Goal: Transaction & Acquisition: Obtain resource

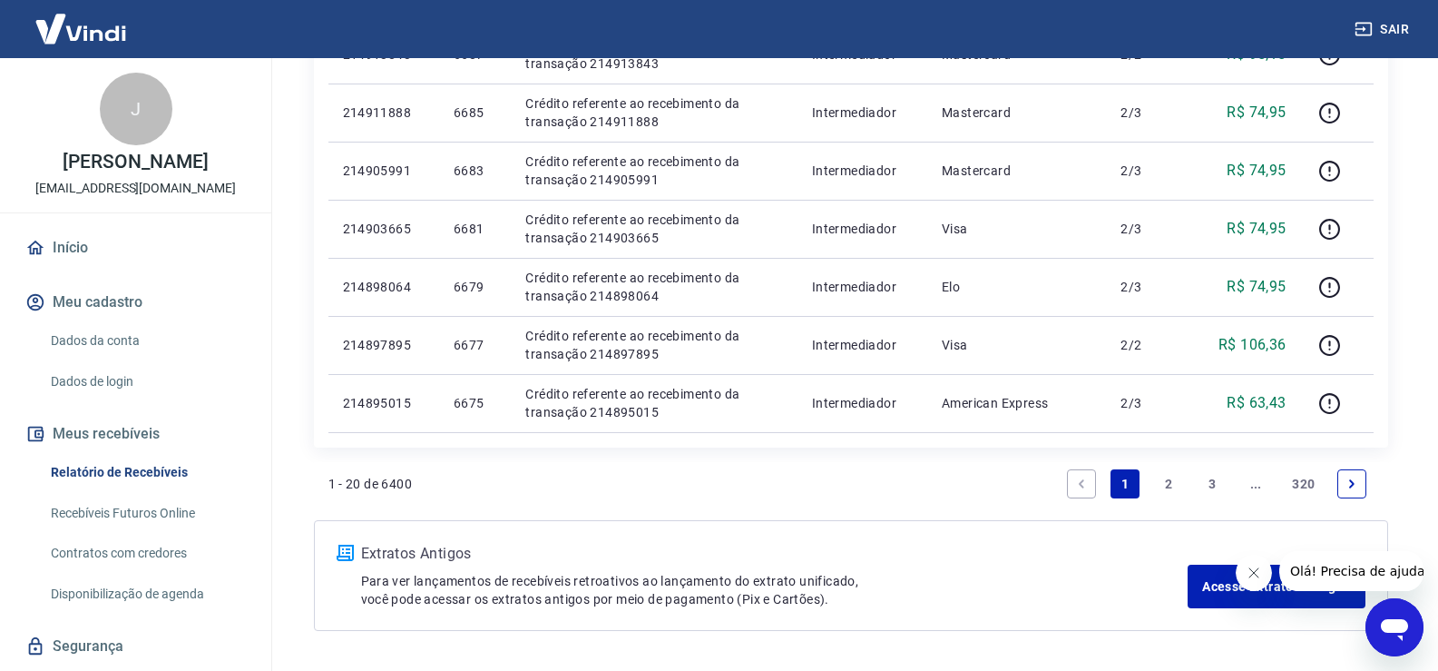
scroll to position [1180, 0]
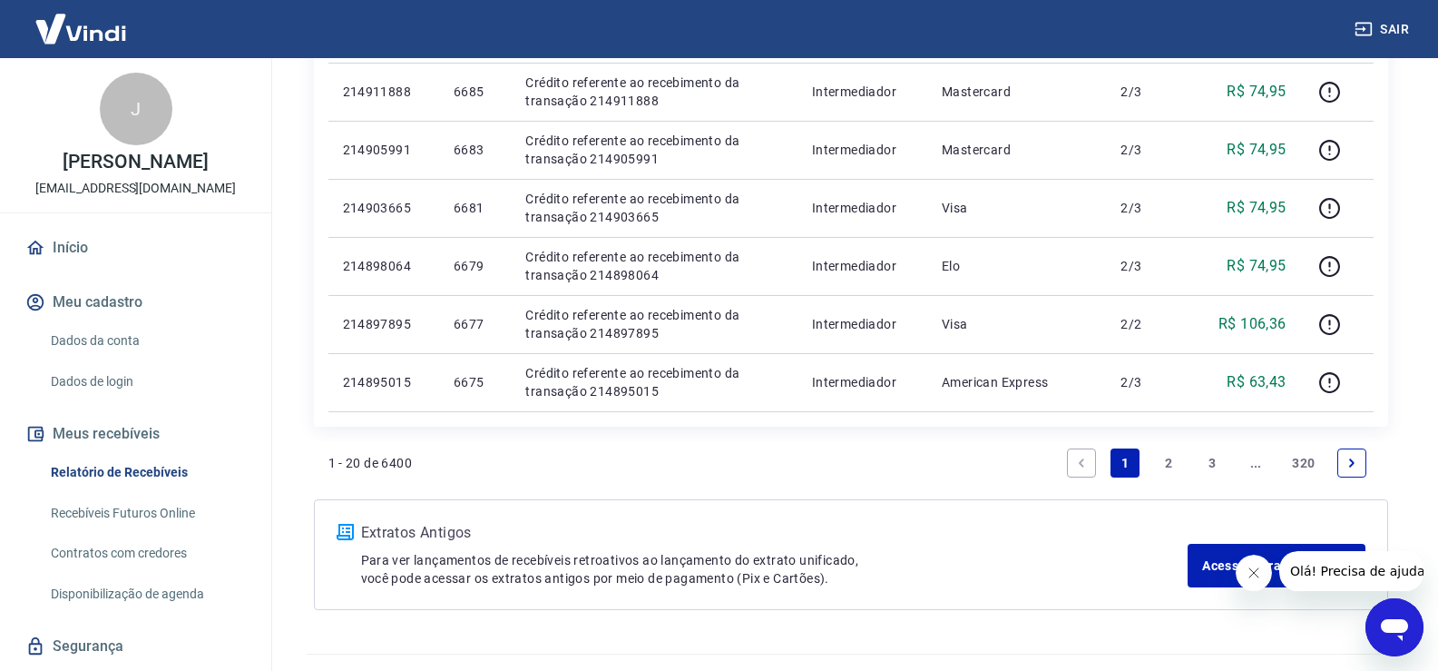
click at [1166, 460] on link "2" at bounding box center [1168, 462] width 29 height 29
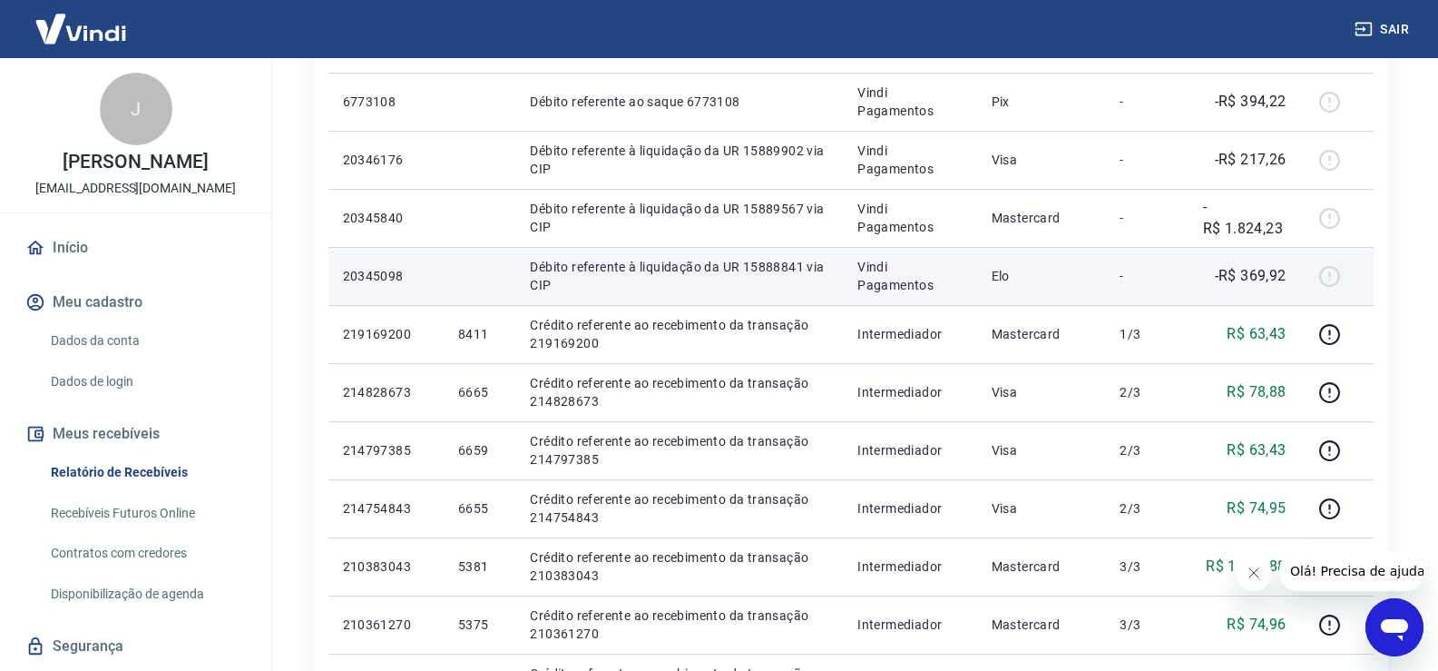
scroll to position [817, 0]
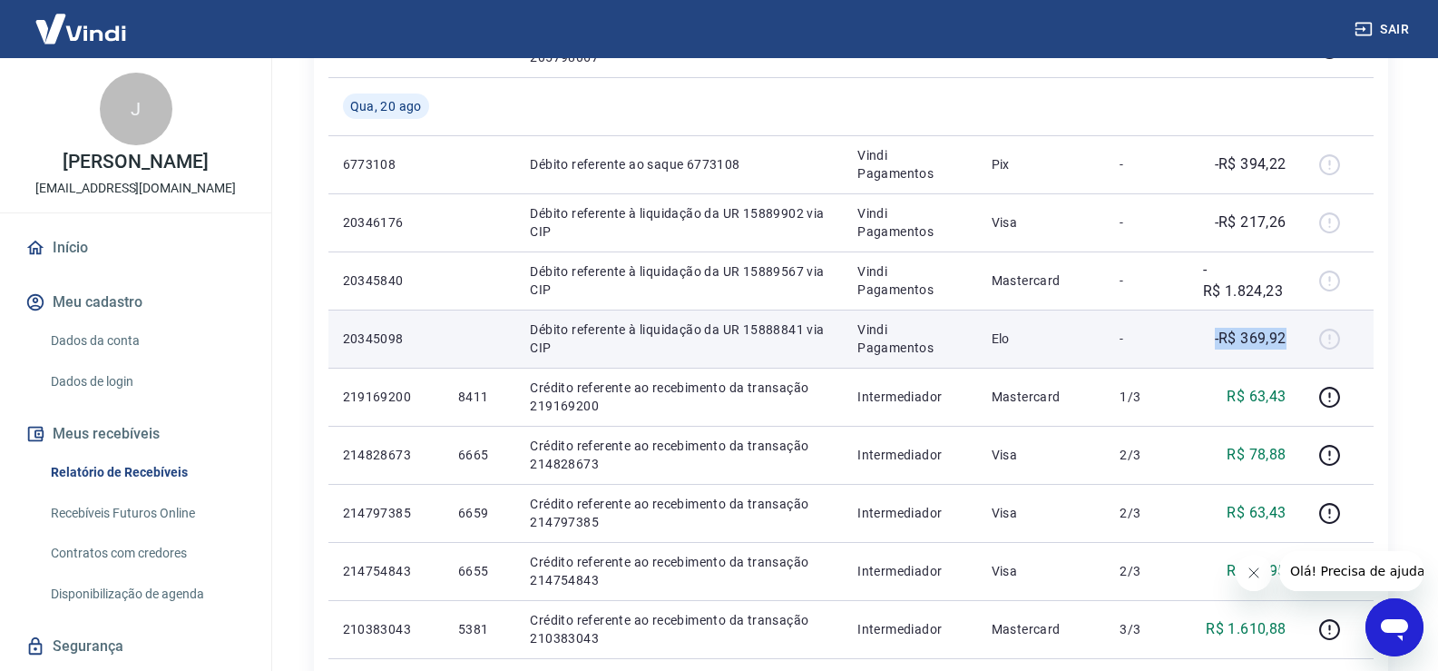
drag, startPoint x: 1215, startPoint y: 338, endPoint x: 1291, endPoint y: 337, distance: 76.2
click at [1291, 337] on td "-R$ 369,92" at bounding box center [1245, 338] width 113 height 58
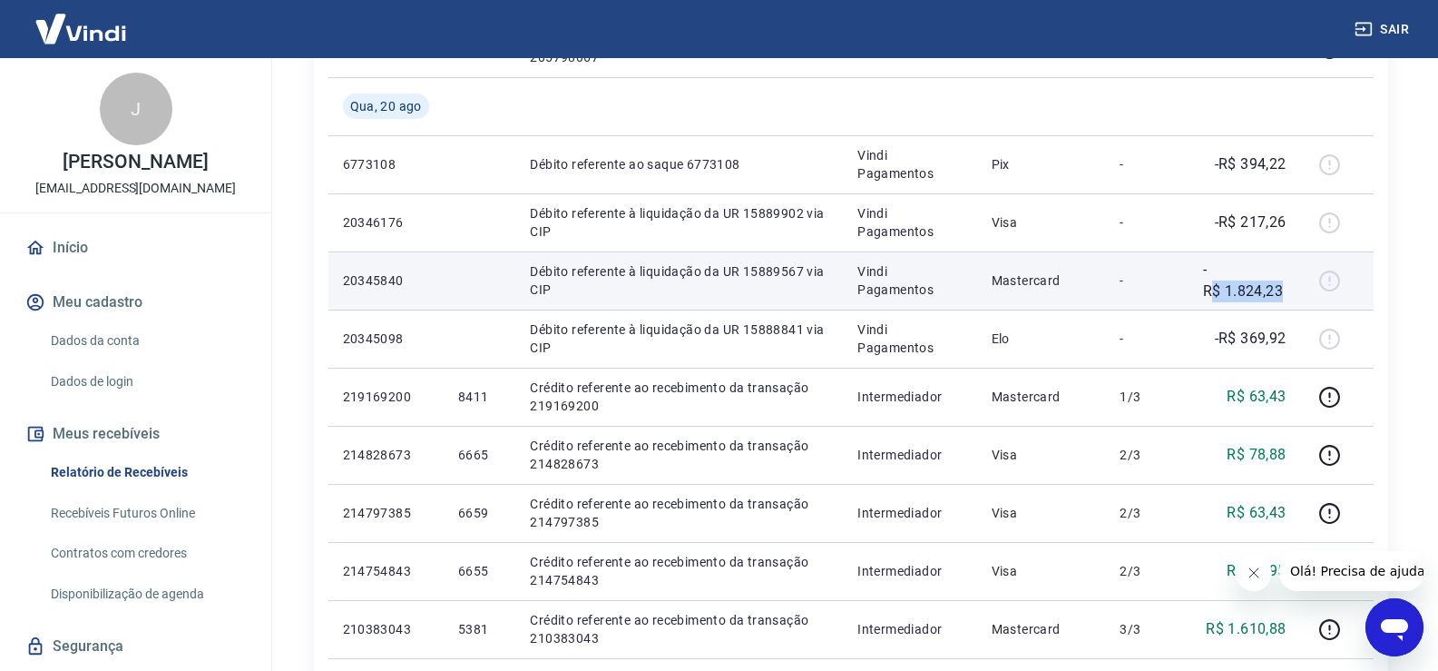
drag, startPoint x: 1212, startPoint y: 292, endPoint x: 1295, endPoint y: 299, distance: 82.9
click at [1295, 299] on td "-R$ 1.824,23" at bounding box center [1245, 280] width 113 height 58
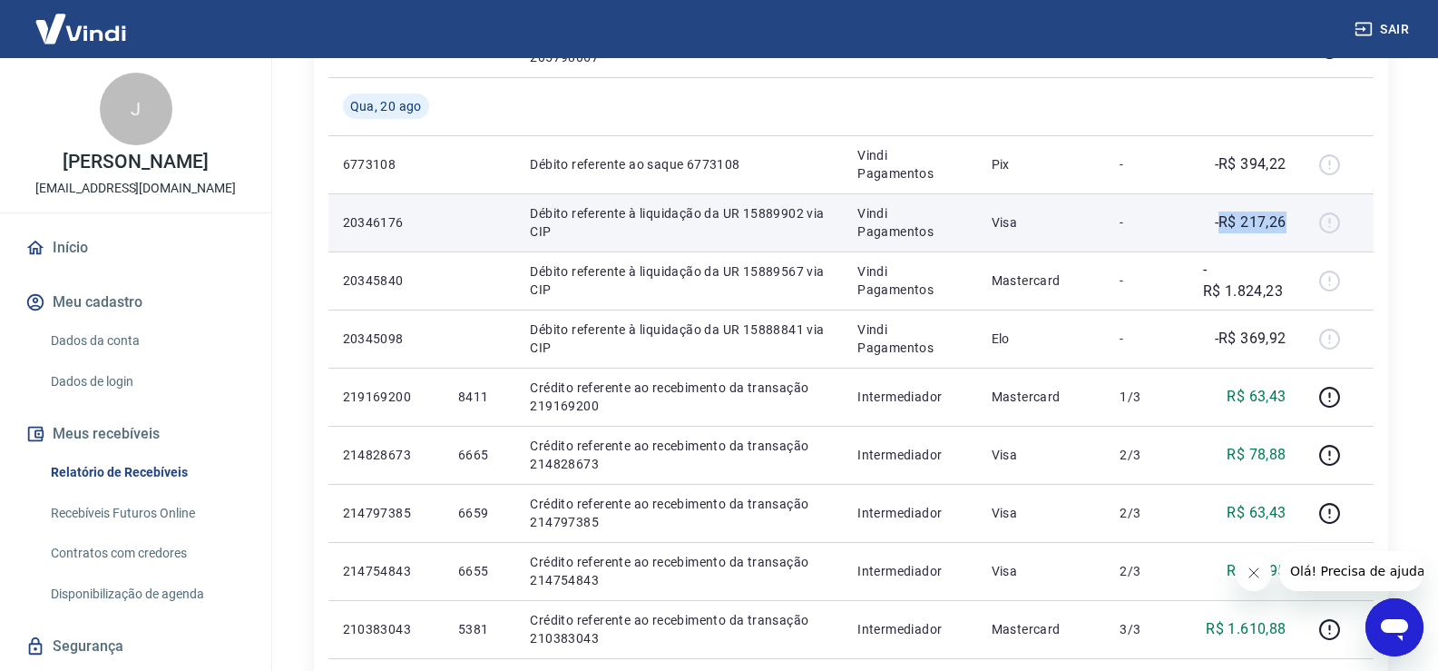
drag, startPoint x: 1221, startPoint y: 232, endPoint x: 1299, endPoint y: 231, distance: 77.1
click at [1299, 231] on td "-R$ 217,26" at bounding box center [1245, 222] width 113 height 58
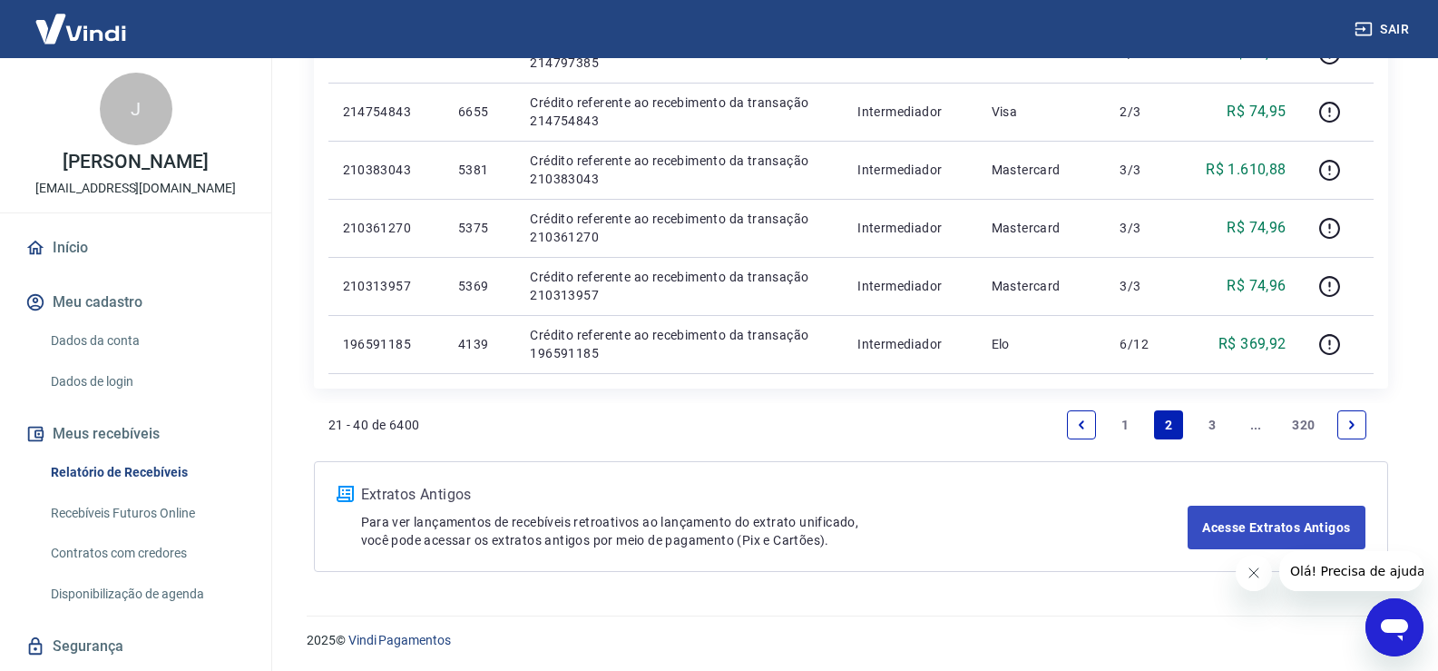
scroll to position [1277, 0]
click at [1127, 424] on link "1" at bounding box center [1125, 423] width 29 height 29
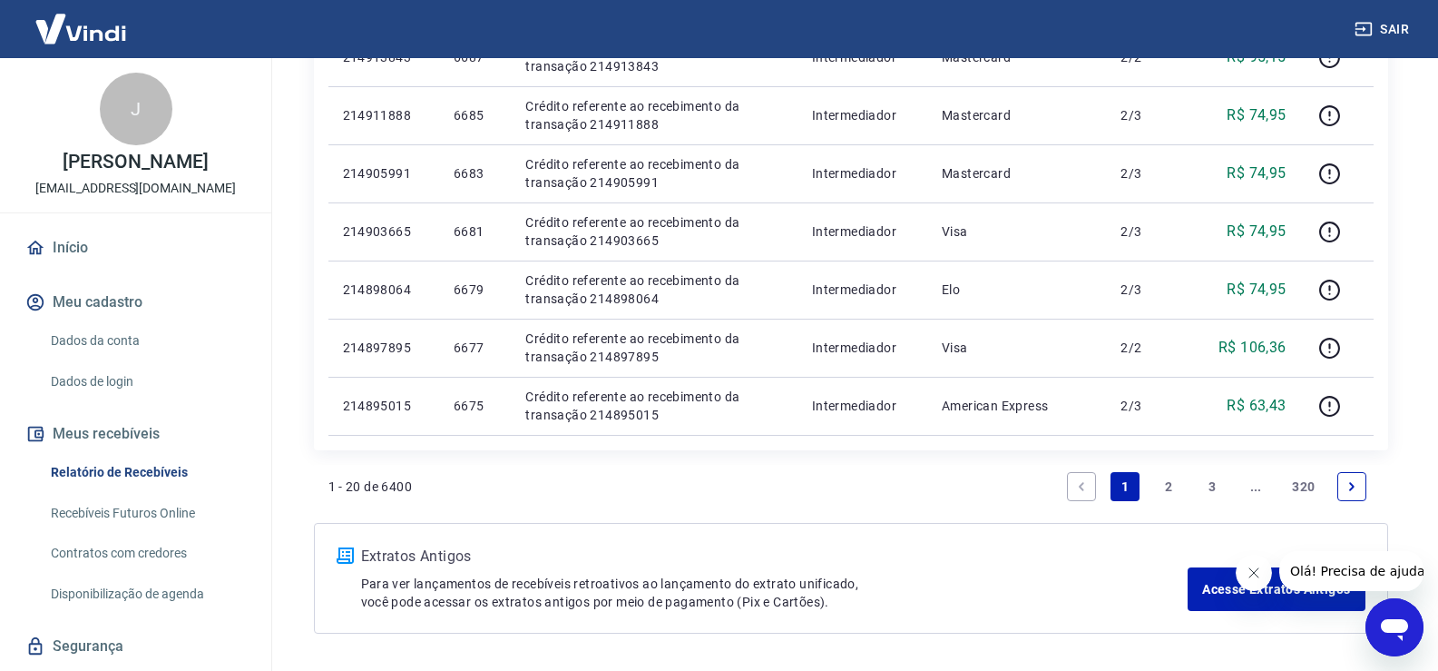
scroll to position [1180, 0]
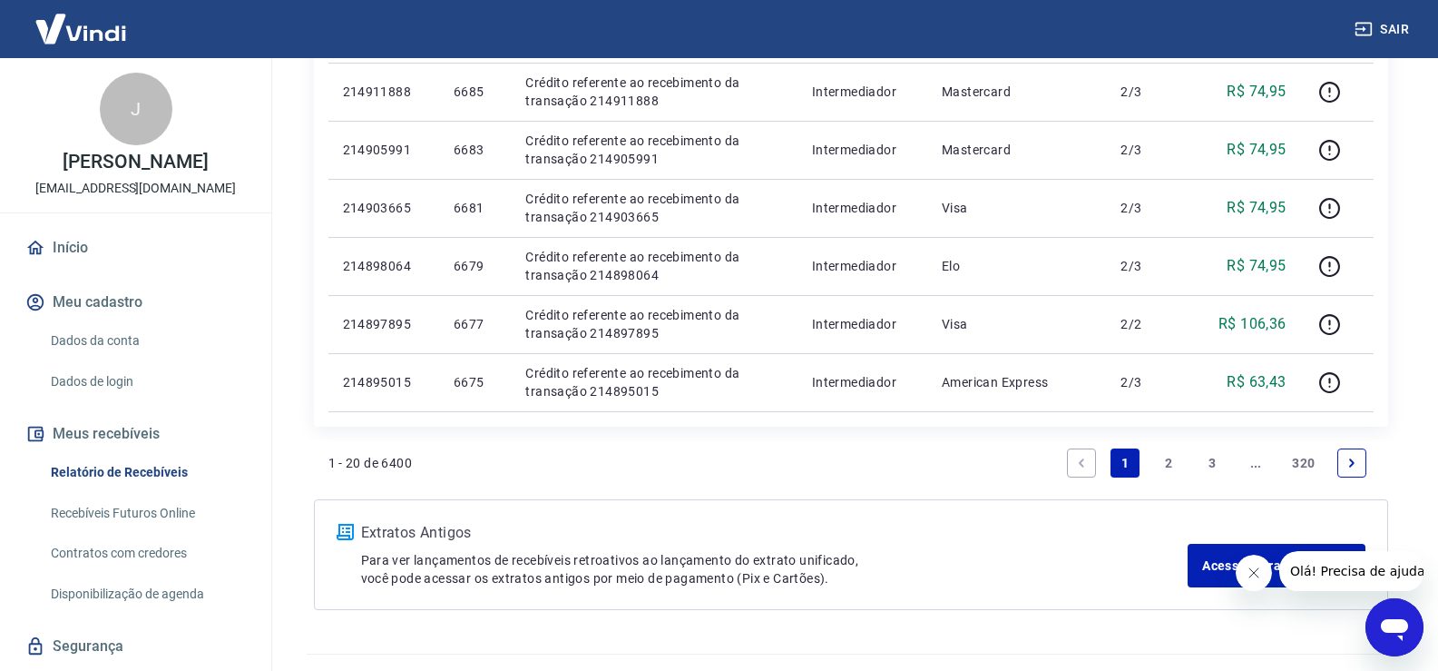
click at [1169, 463] on link "2" at bounding box center [1168, 462] width 29 height 29
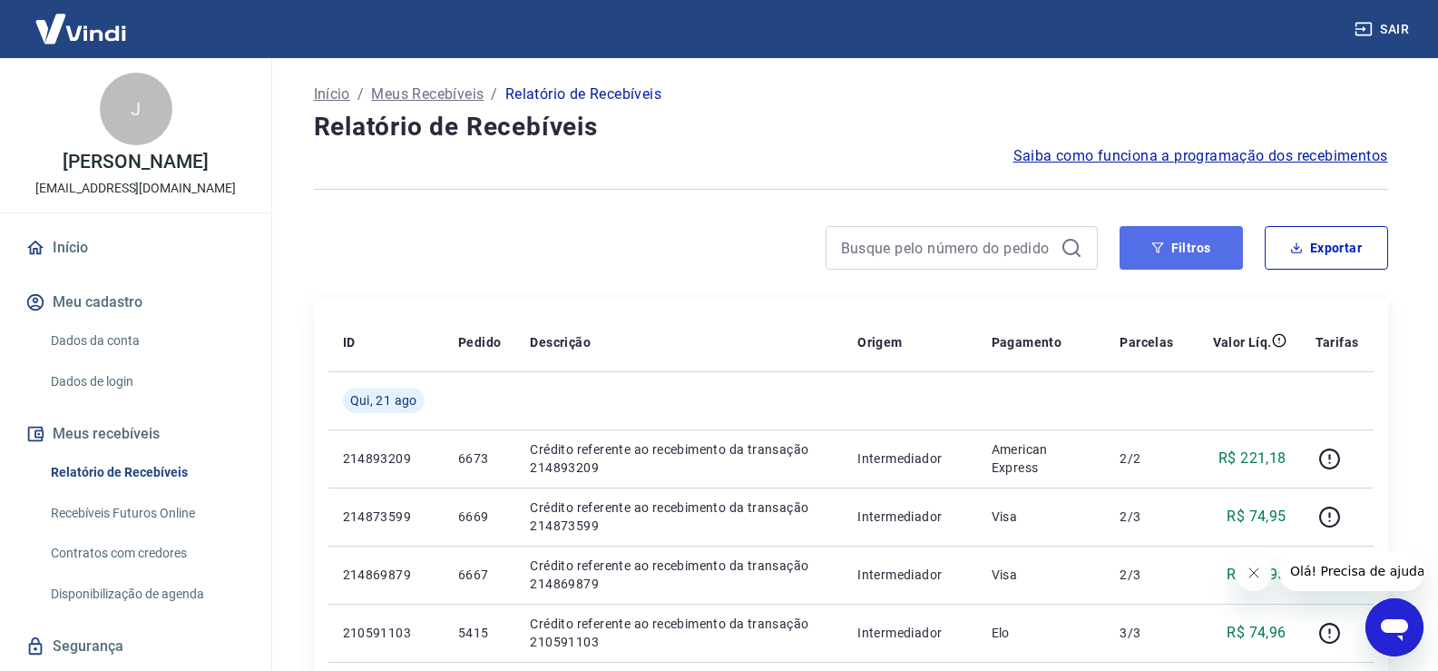
click at [1177, 252] on button "Filtros" at bounding box center [1181, 248] width 123 height 44
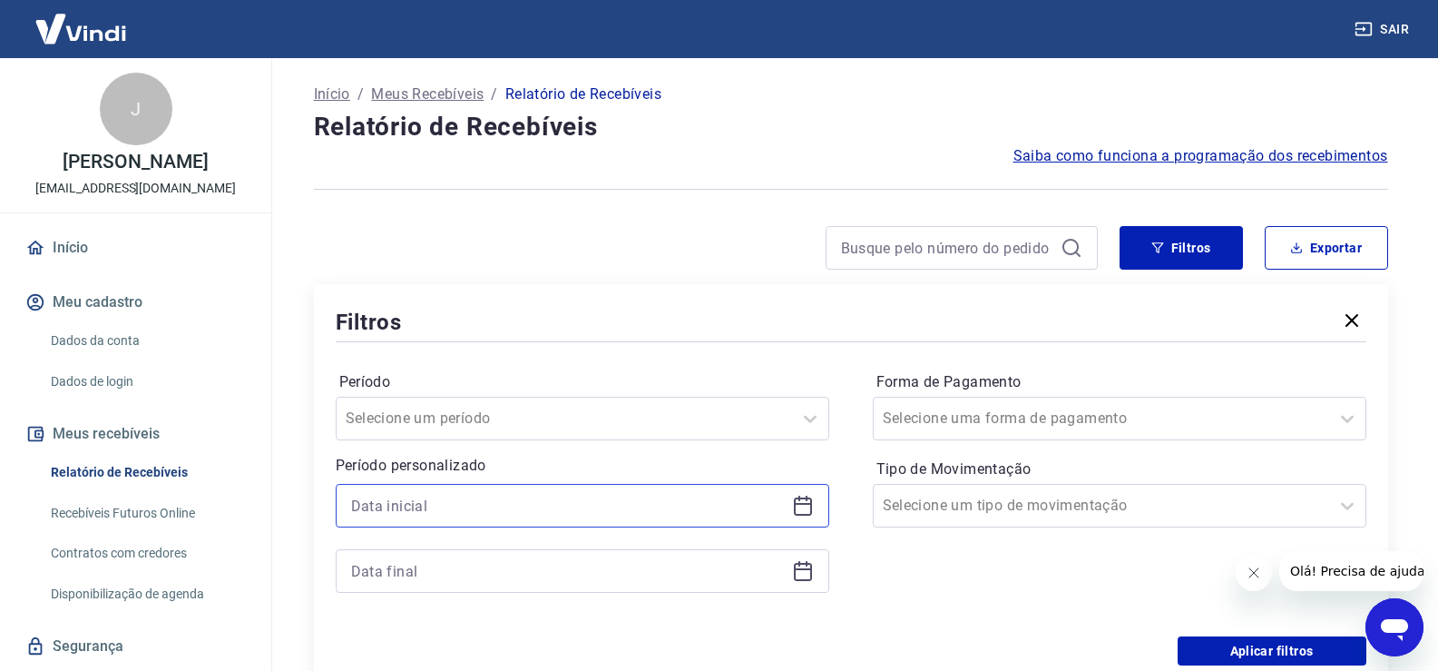
click at [438, 505] on input at bounding box center [568, 505] width 434 height 27
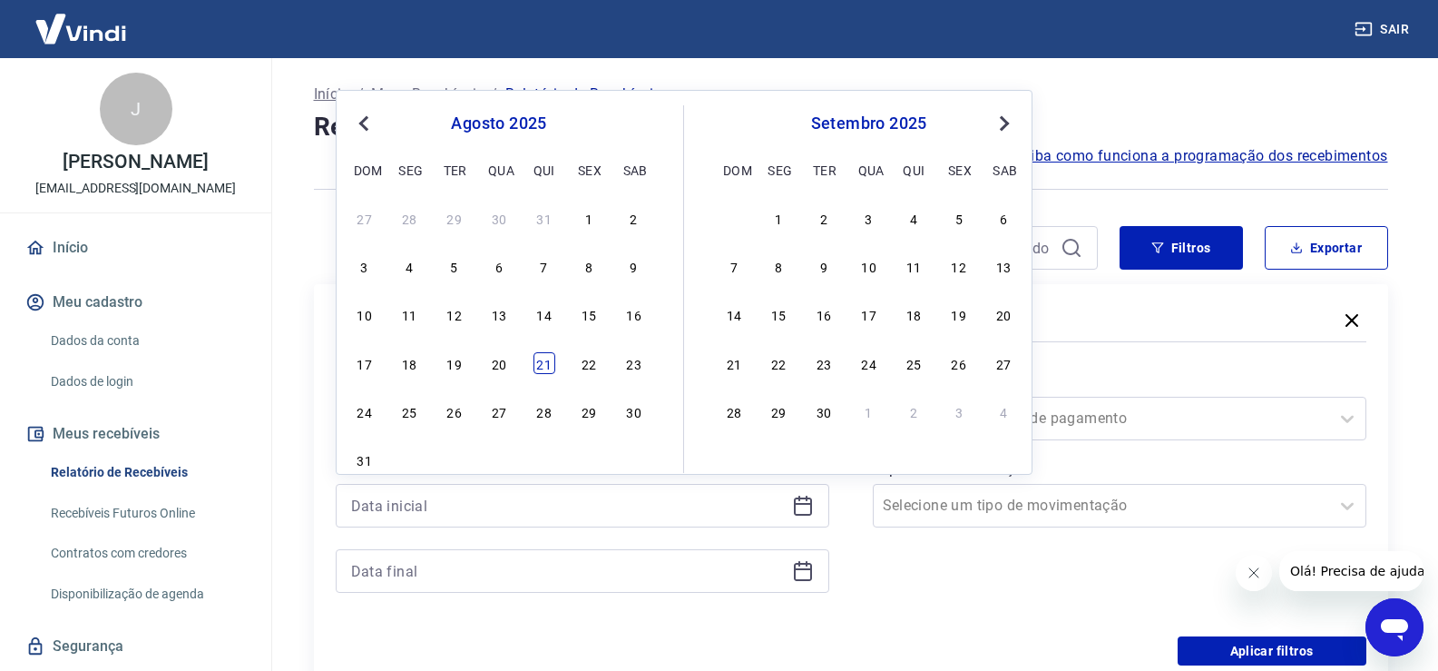
click at [544, 364] on div "21" at bounding box center [545, 363] width 22 height 22
type input "[DATE]"
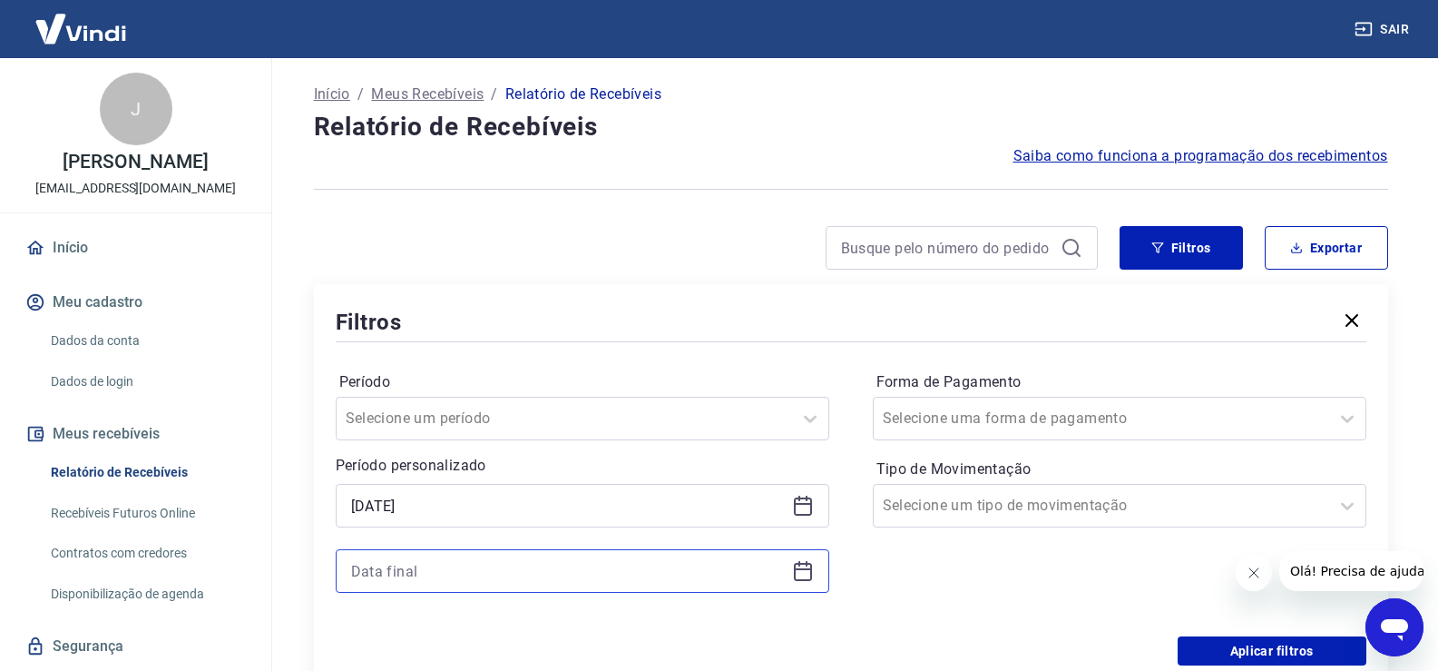
click at [388, 573] on input at bounding box center [568, 570] width 434 height 27
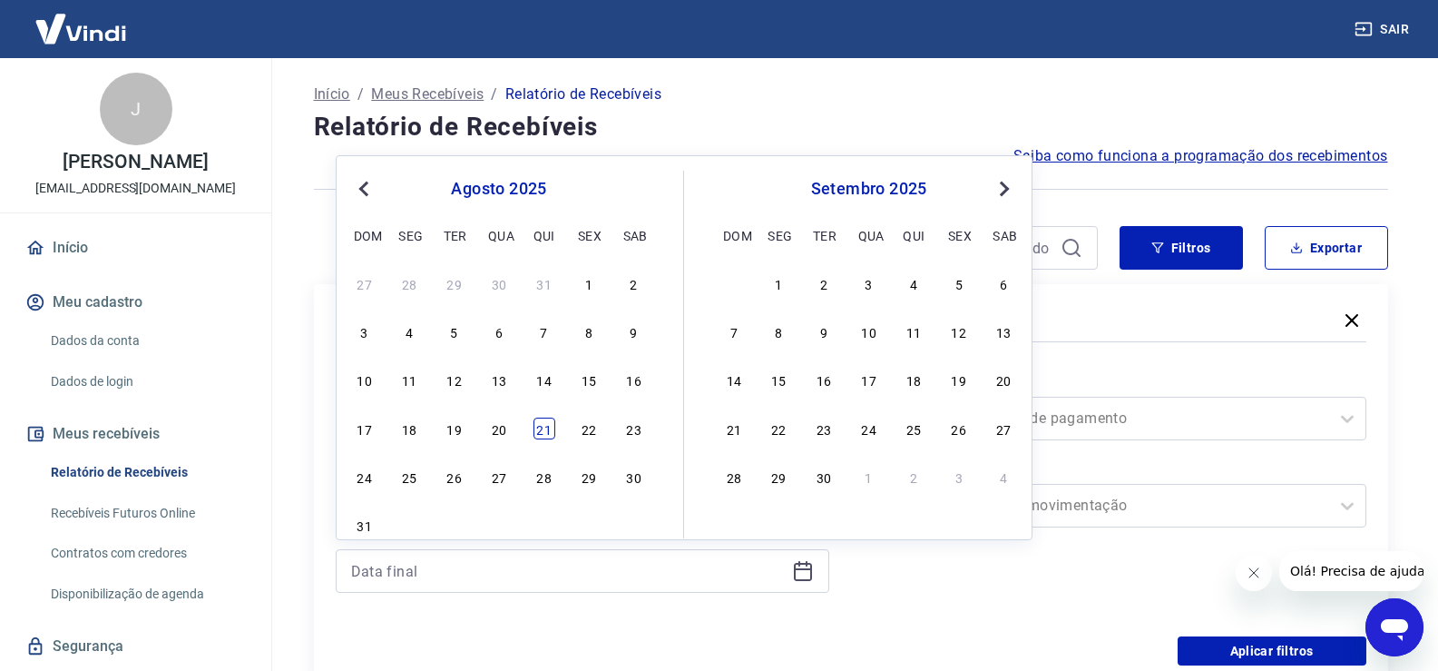
click at [554, 428] on div "21" at bounding box center [545, 428] width 22 height 22
type input "[DATE]"
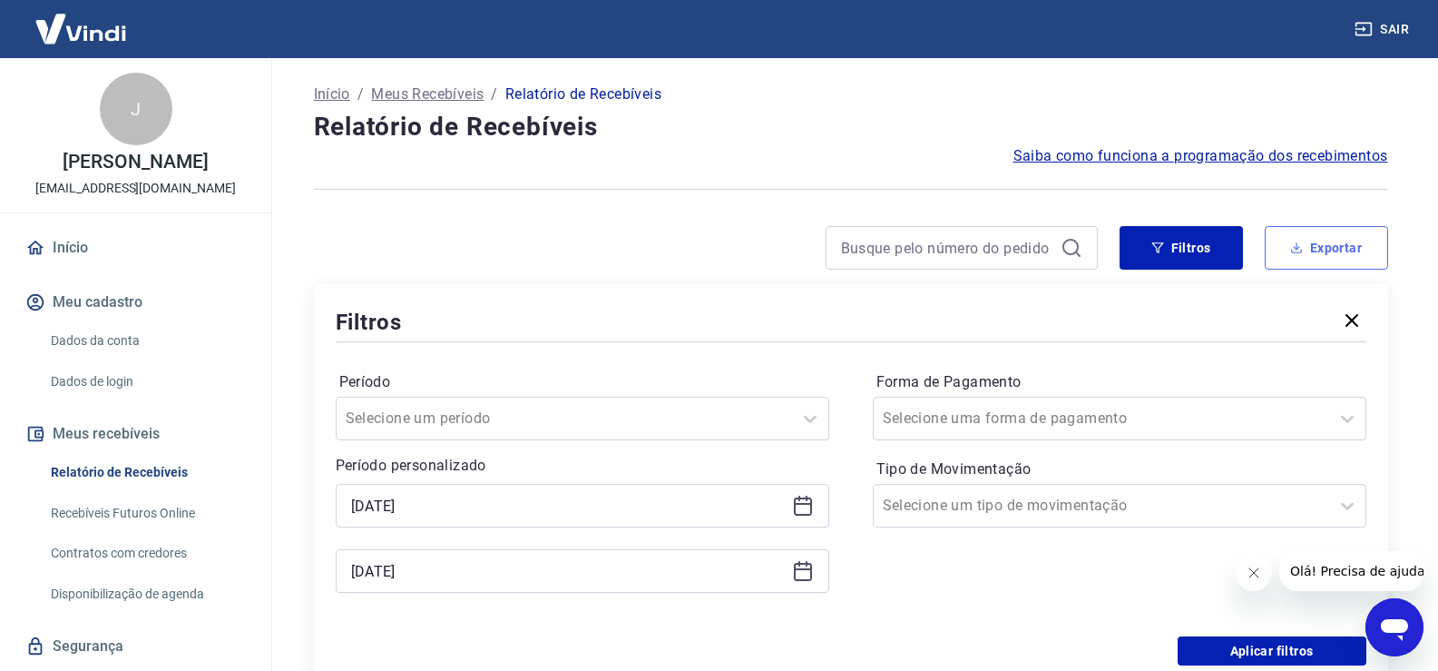
click at [1332, 244] on button "Exportar" at bounding box center [1326, 248] width 123 height 44
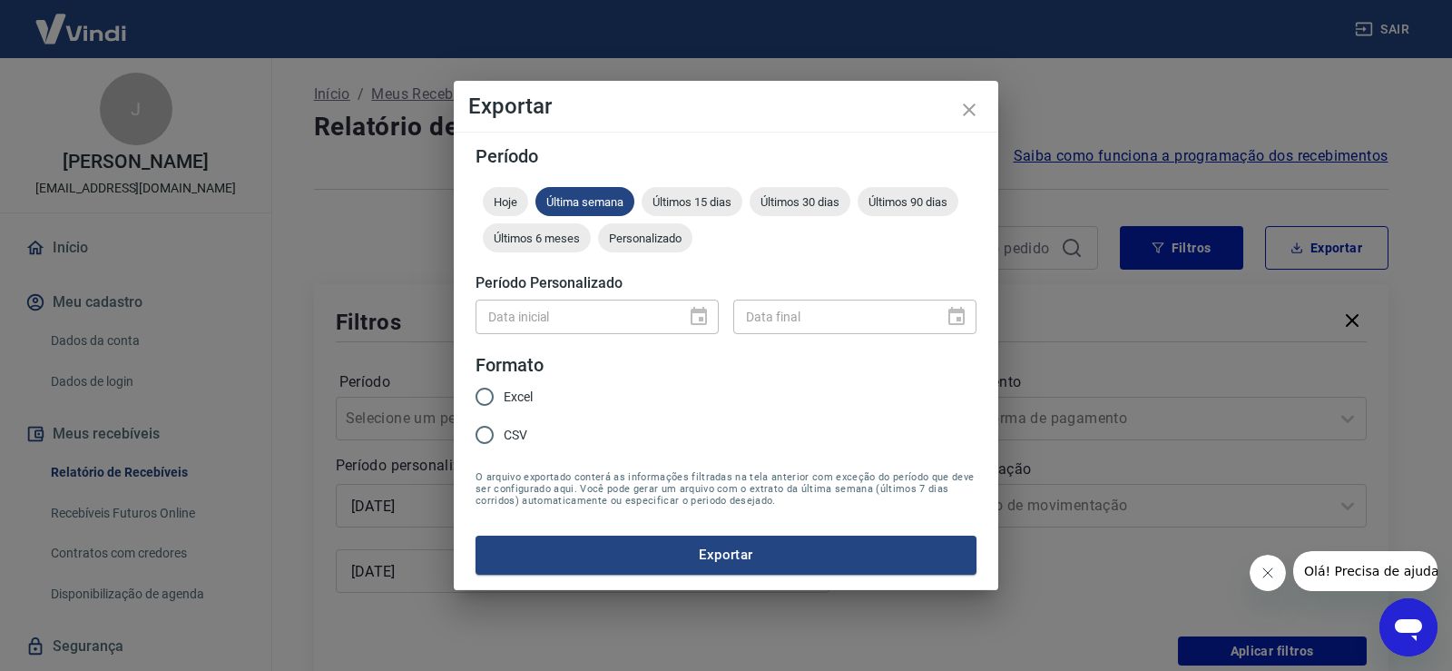
click at [482, 395] on input "Excel" at bounding box center [485, 396] width 38 height 38
radio input "true"
click at [726, 556] on button "Exportar" at bounding box center [725, 554] width 501 height 38
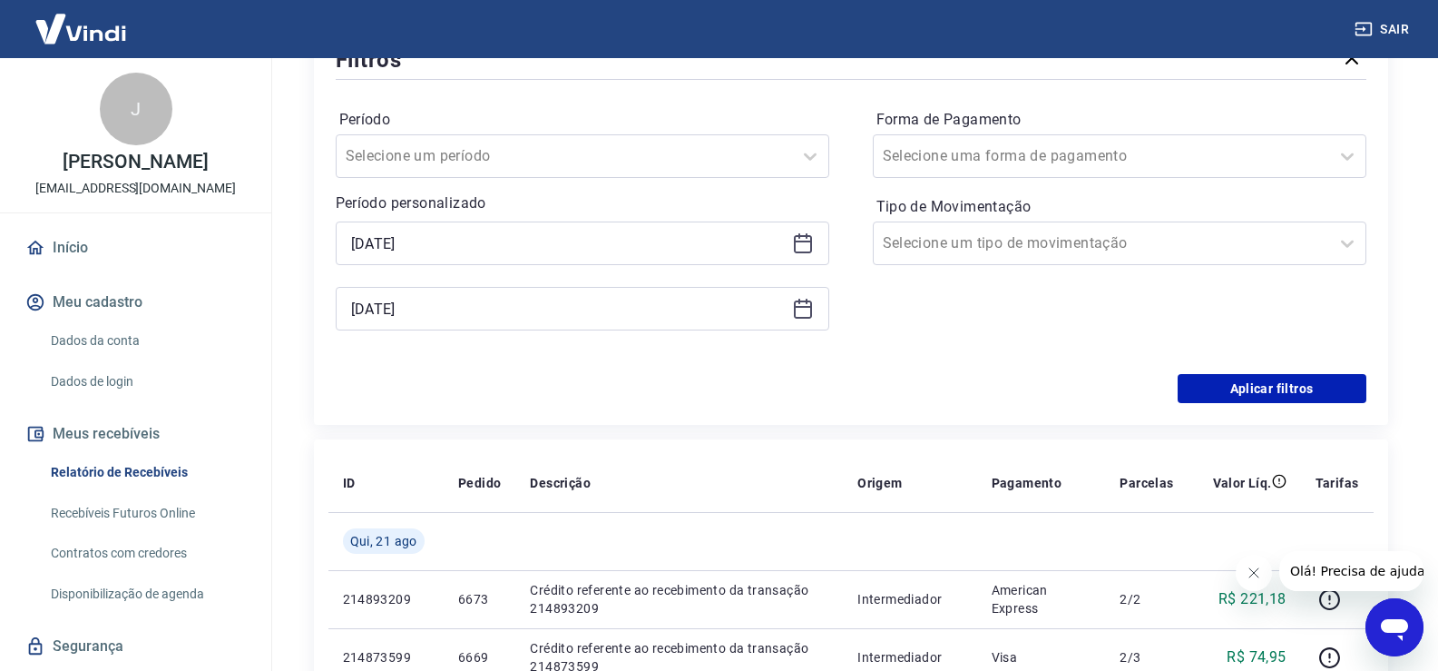
scroll to position [272, 0]
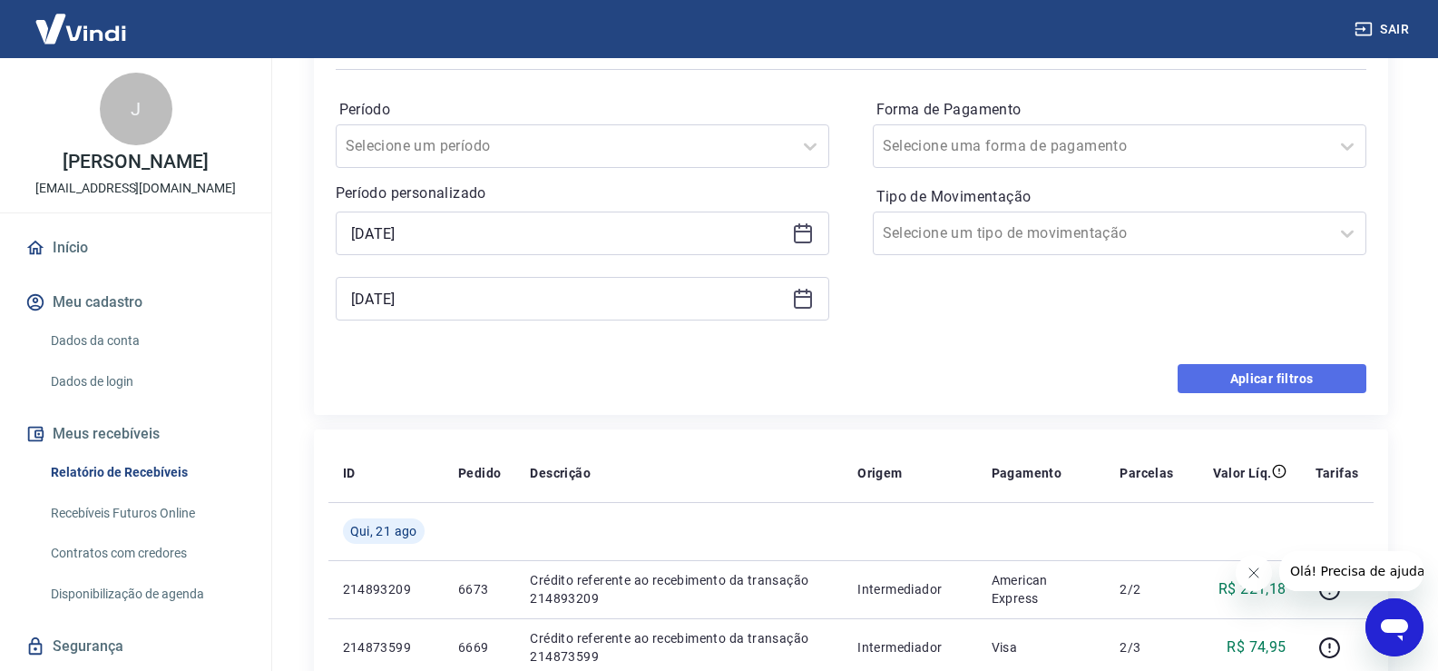
click at [1252, 385] on button "Aplicar filtros" at bounding box center [1272, 378] width 189 height 29
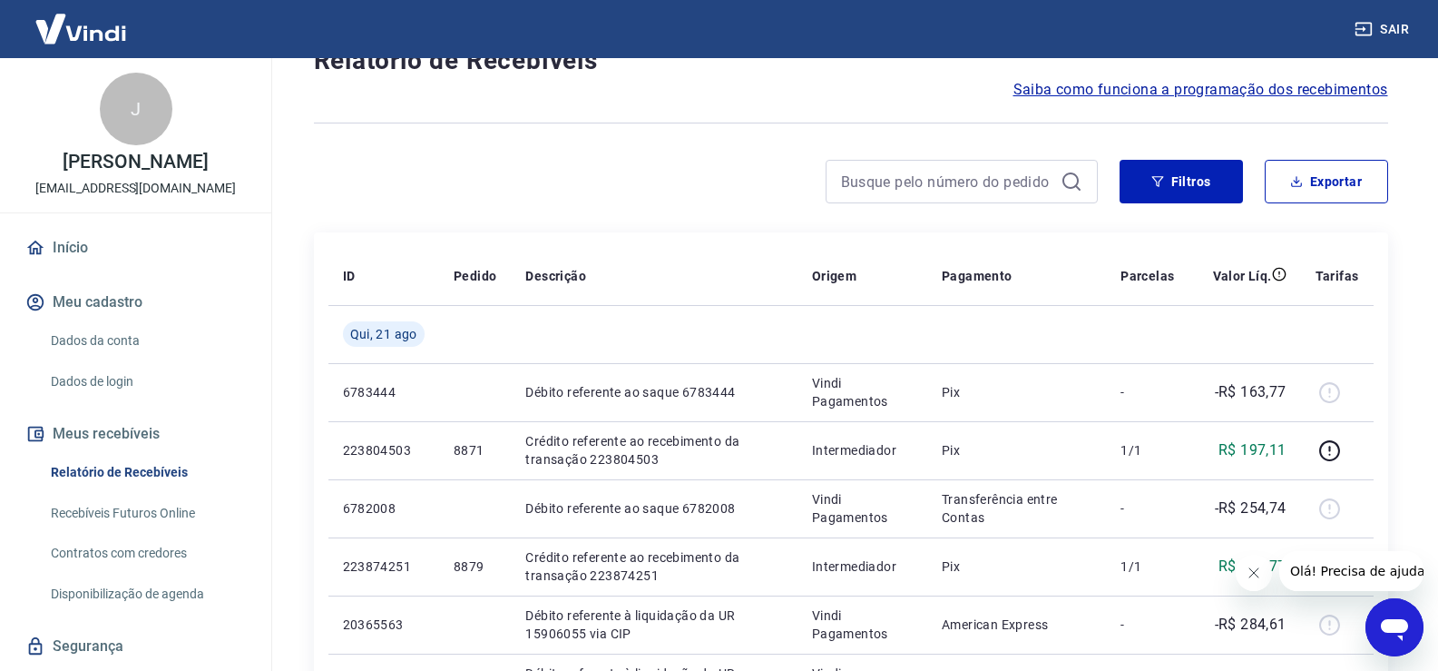
scroll to position [39, 0]
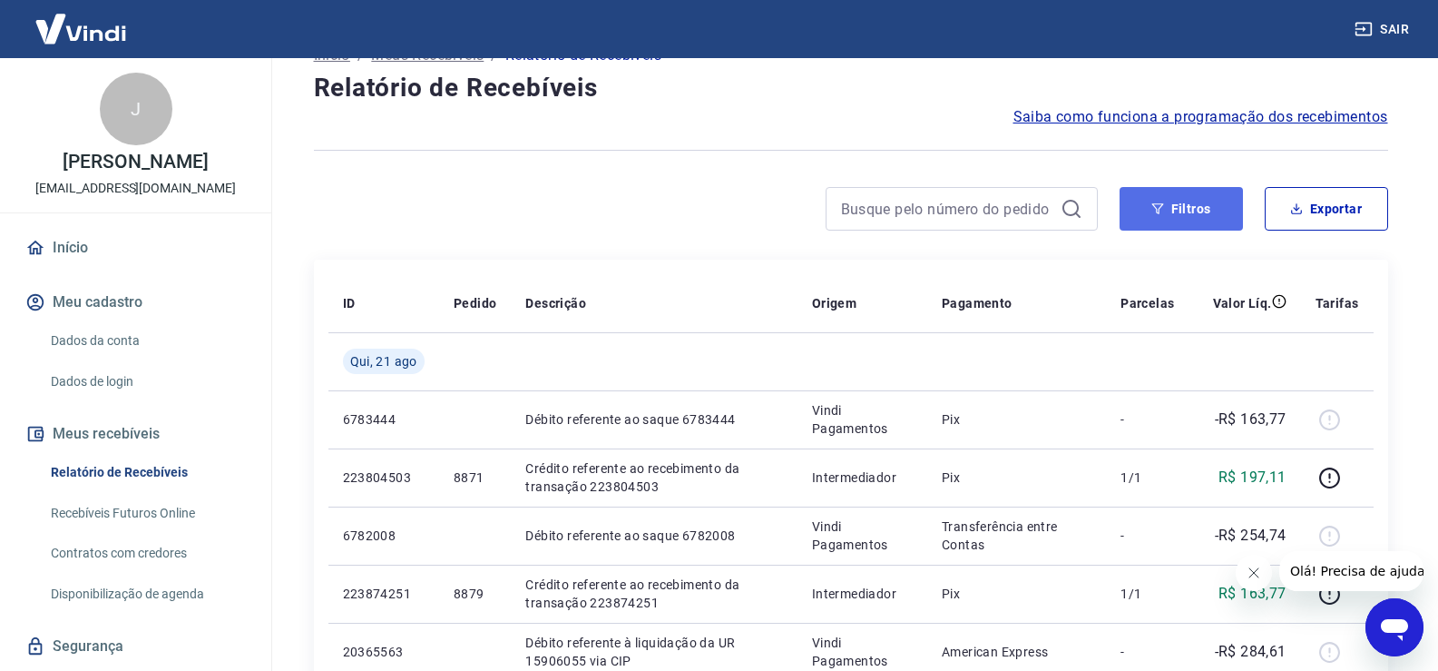
drag, startPoint x: 1171, startPoint y: 205, endPoint x: 1158, endPoint y: 216, distance: 16.7
click at [1171, 205] on button "Filtros" at bounding box center [1181, 209] width 123 height 44
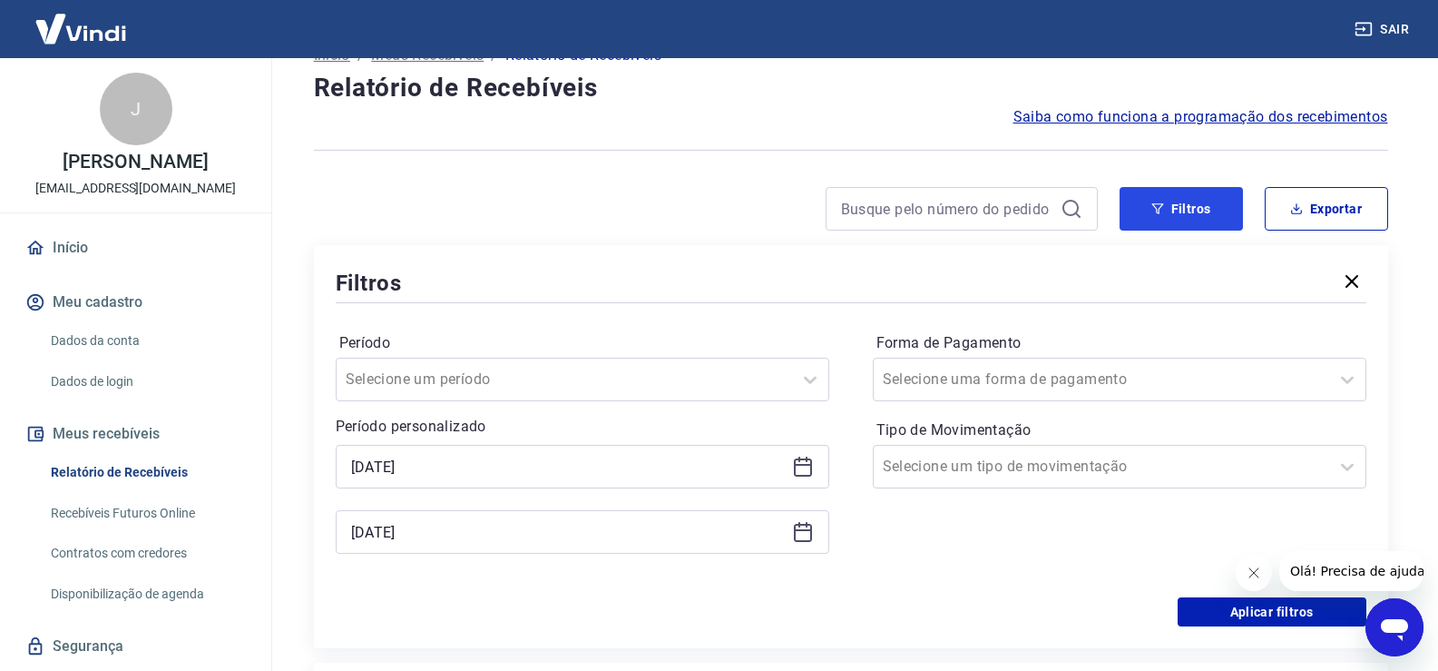
scroll to position [221, 0]
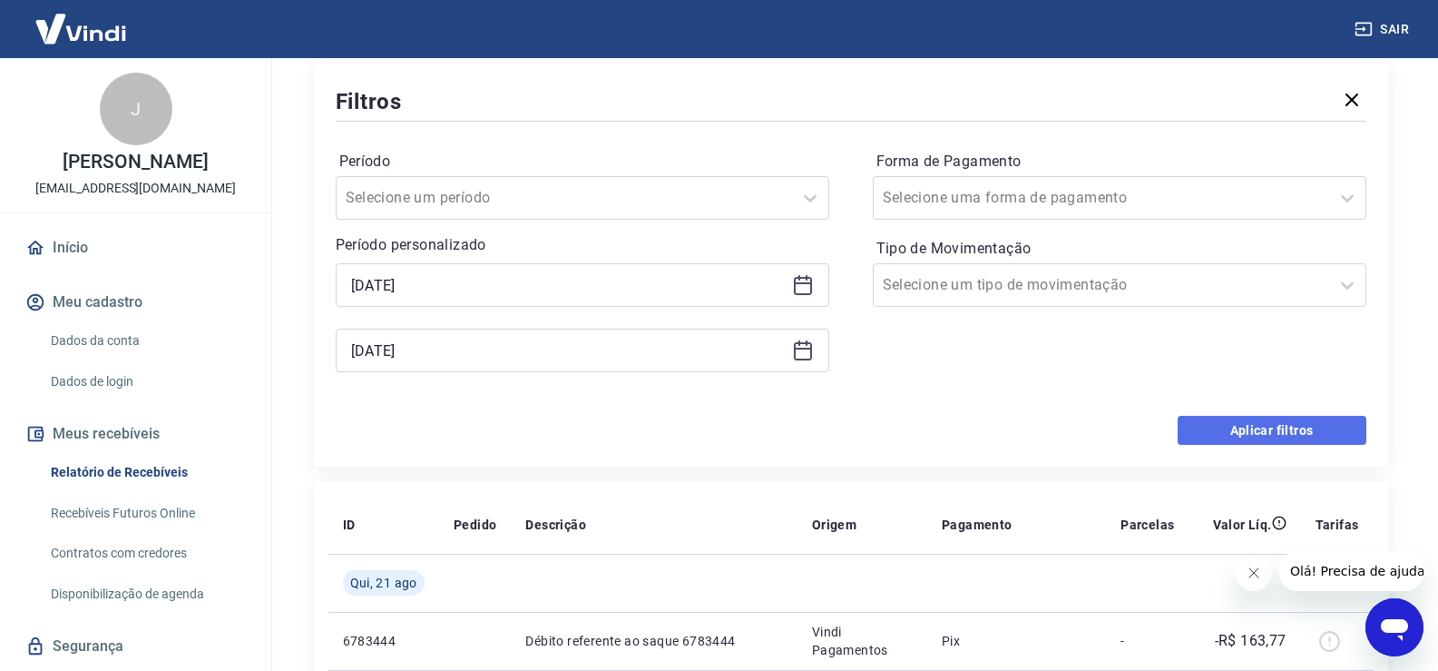
click at [1237, 428] on button "Aplicar filtros" at bounding box center [1272, 430] width 189 height 29
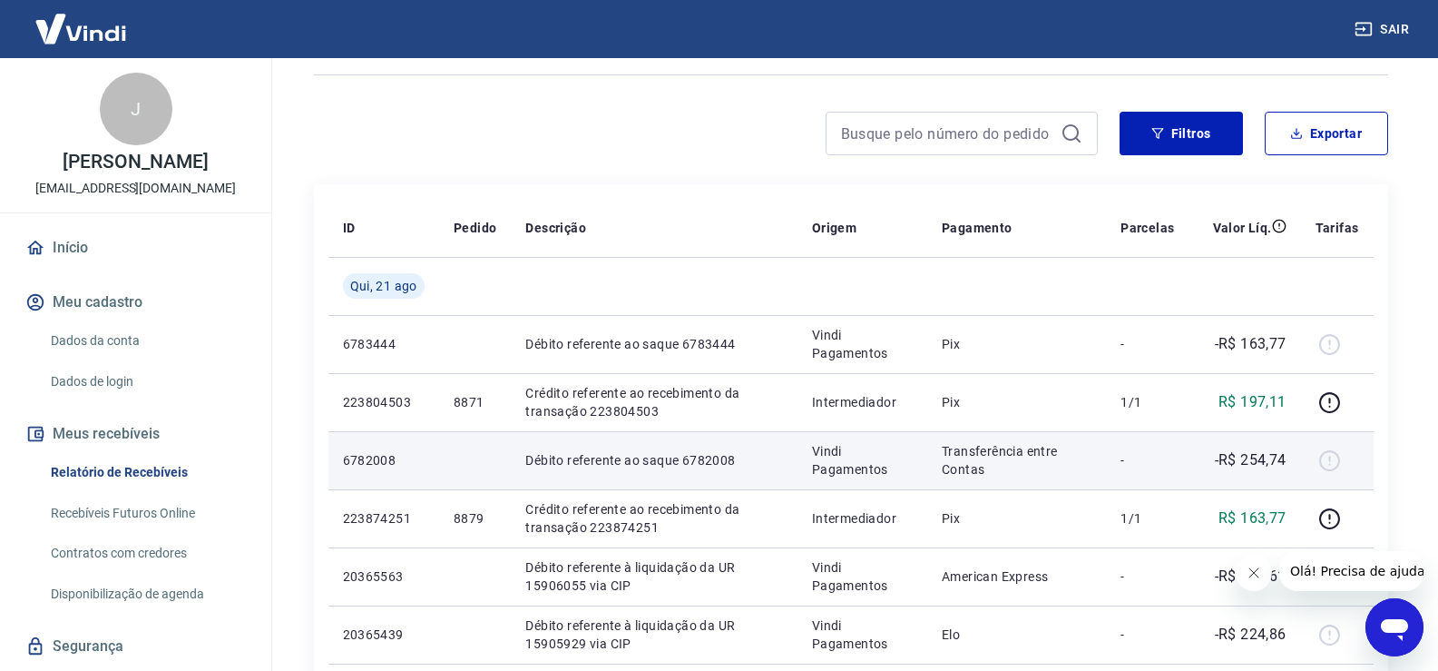
scroll to position [0, 0]
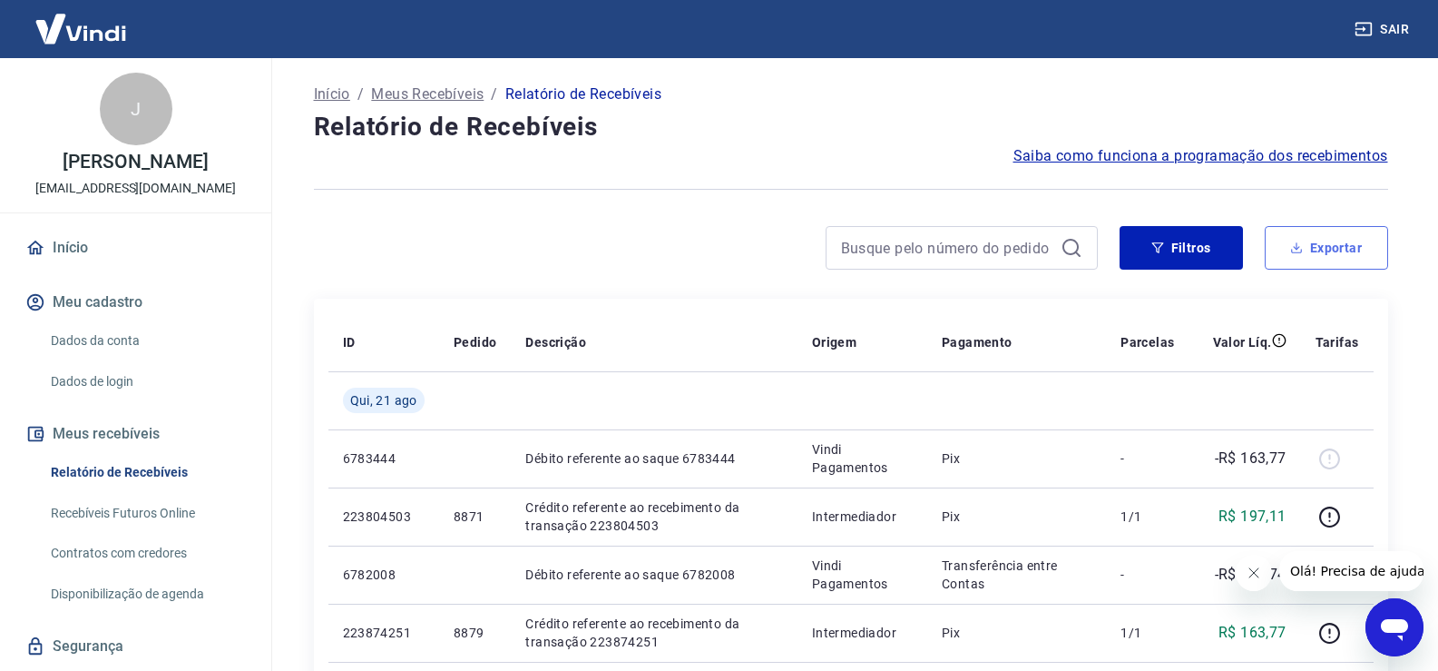
click at [1326, 249] on button "Exportar" at bounding box center [1326, 248] width 123 height 44
type input "[DATE]"
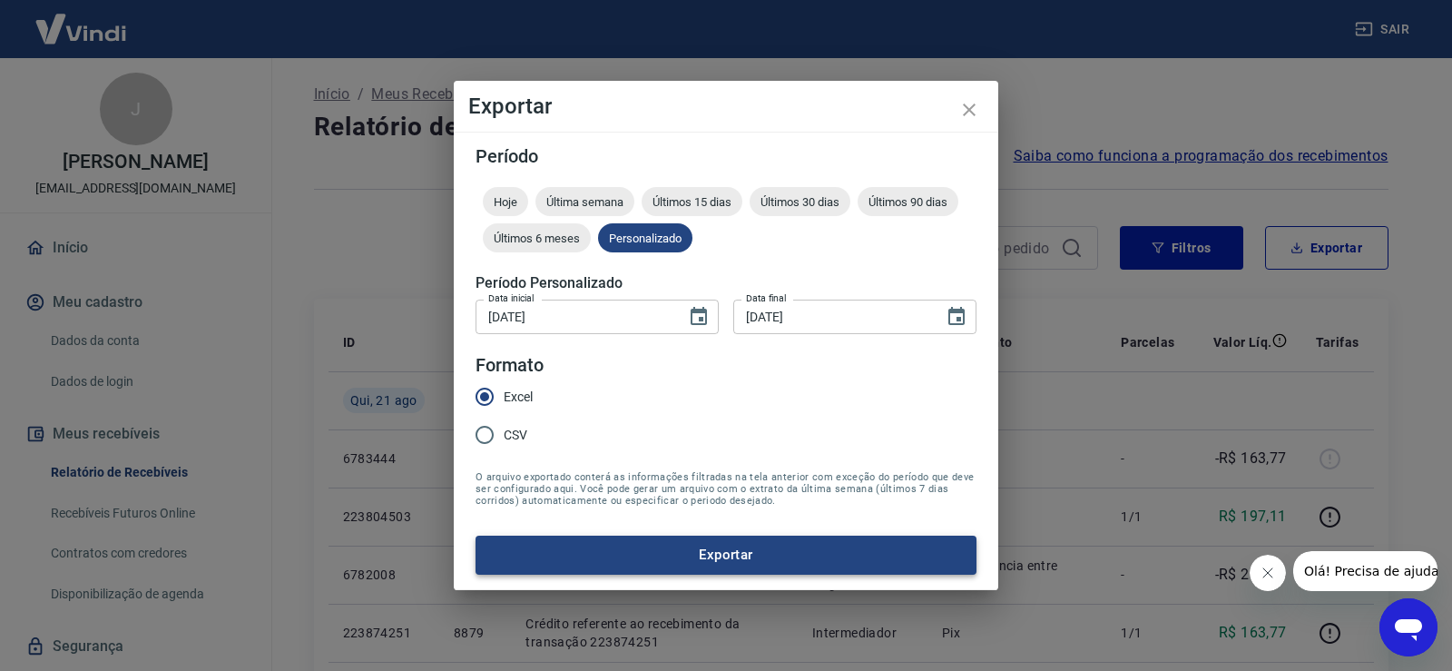
click at [748, 554] on button "Exportar" at bounding box center [725, 554] width 501 height 38
